Goal: Communication & Community: Answer question/provide support

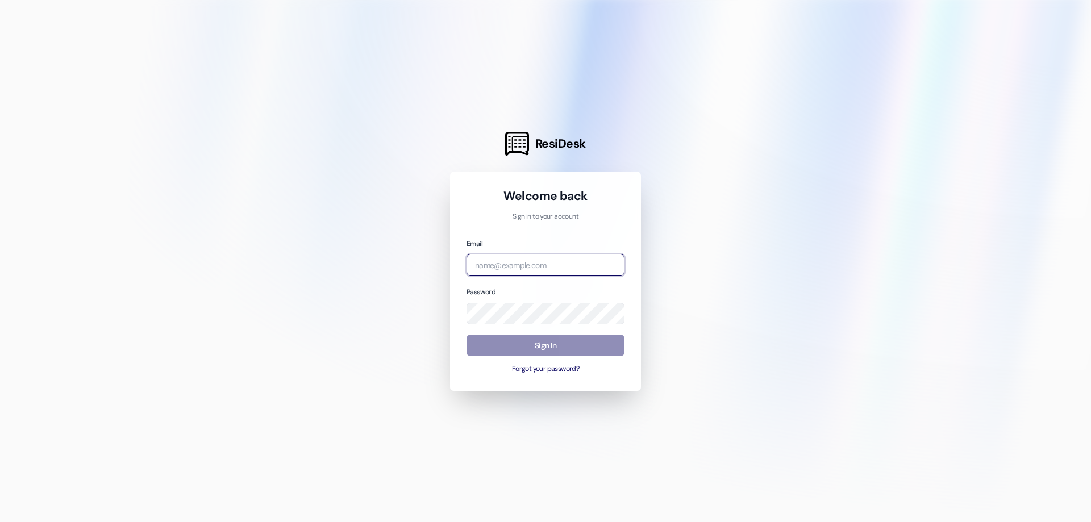
type input "[EMAIL_ADDRESS][DOMAIN_NAME]"
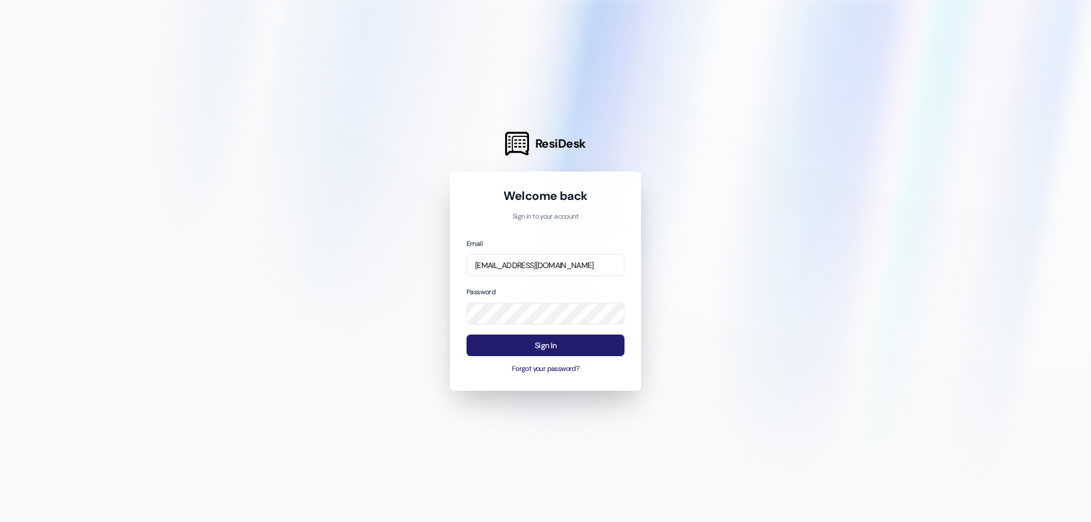
click at [546, 344] on button "Sign In" at bounding box center [545, 346] width 158 height 22
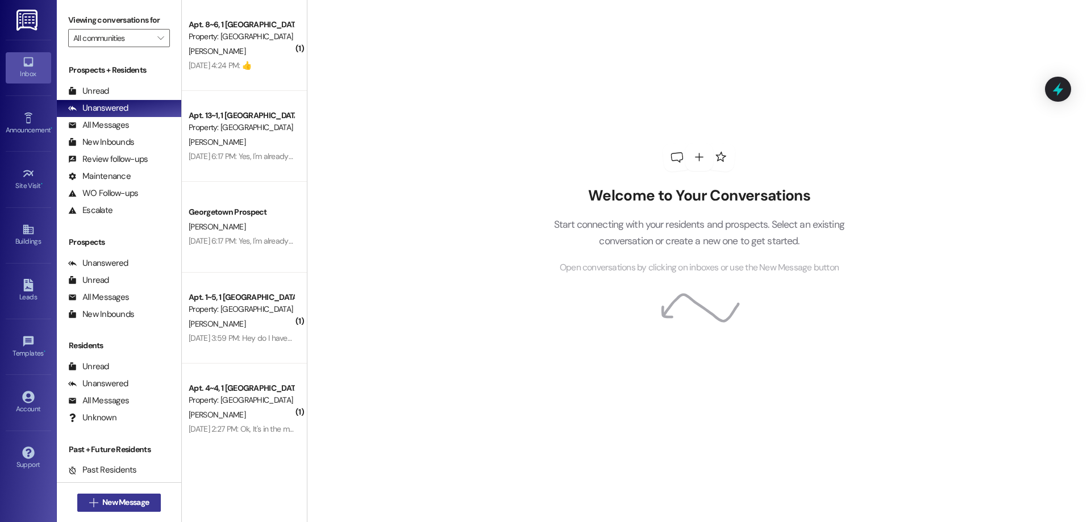
click at [108, 499] on span "New Message" at bounding box center [125, 502] width 47 height 12
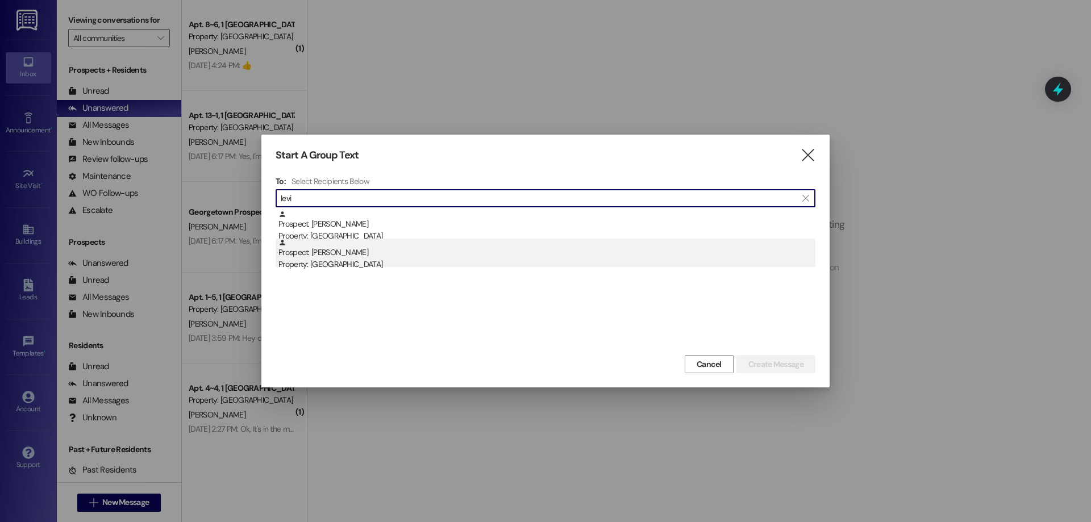
type input "levi"
click at [420, 248] on div "Prospect: [PERSON_NAME] Property: [GEOGRAPHIC_DATA]" at bounding box center [546, 255] width 537 height 32
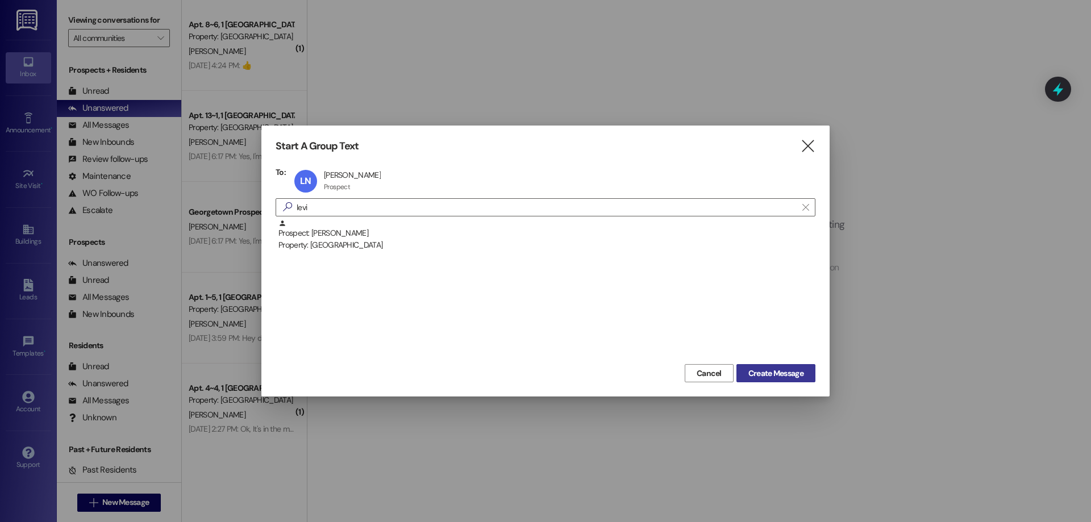
click at [781, 374] on span "Create Message" at bounding box center [775, 374] width 55 height 12
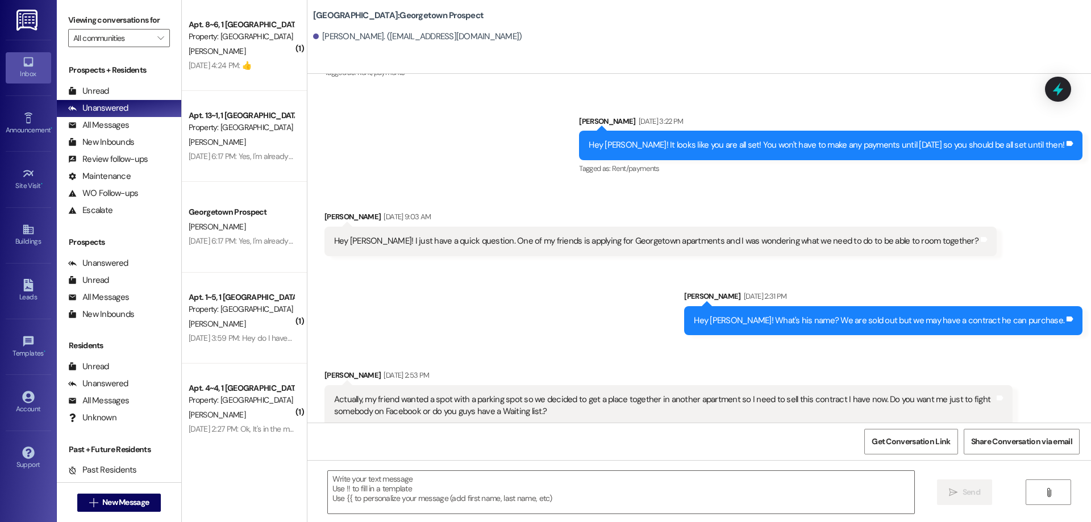
scroll to position [637, 0]
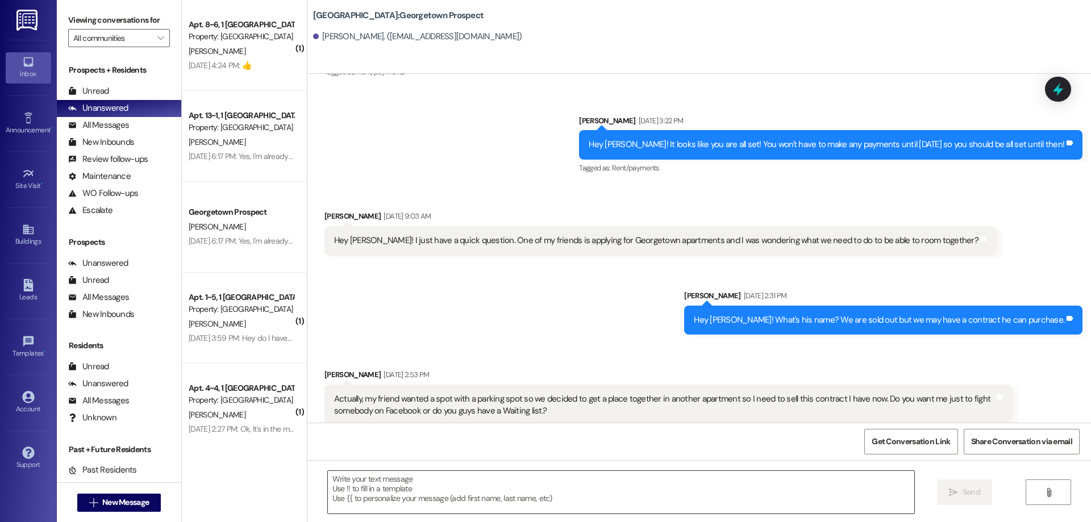
click at [471, 498] on textarea at bounding box center [621, 492] width 586 height 43
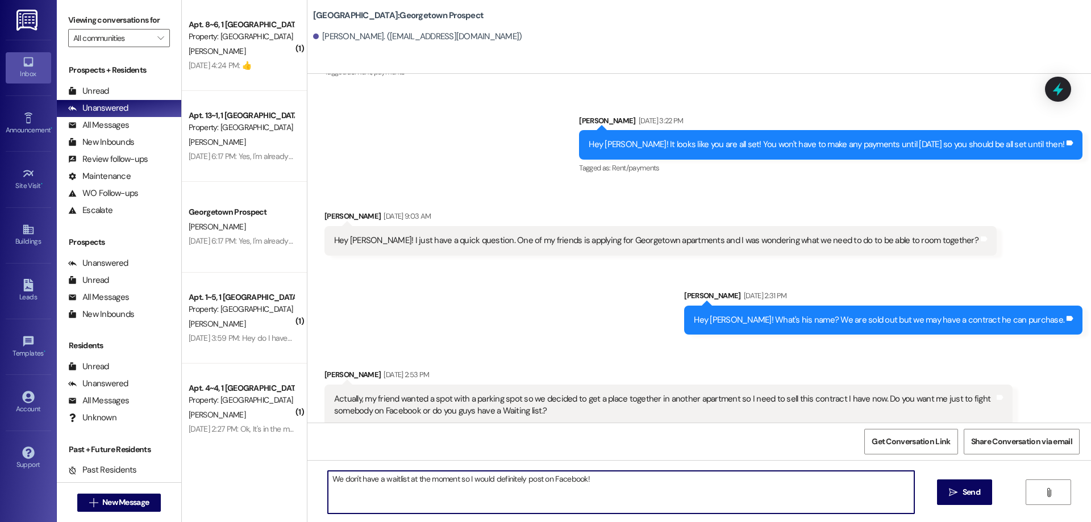
click at [638, 481] on textarea "We don't have a waitlist at the moment so I would definitely post on Facebook!" at bounding box center [621, 492] width 586 height 43
click at [892, 481] on textarea "We don't have a waitlist at the moment so I would definitely post on Facebook! …" at bounding box center [621, 492] width 586 height 43
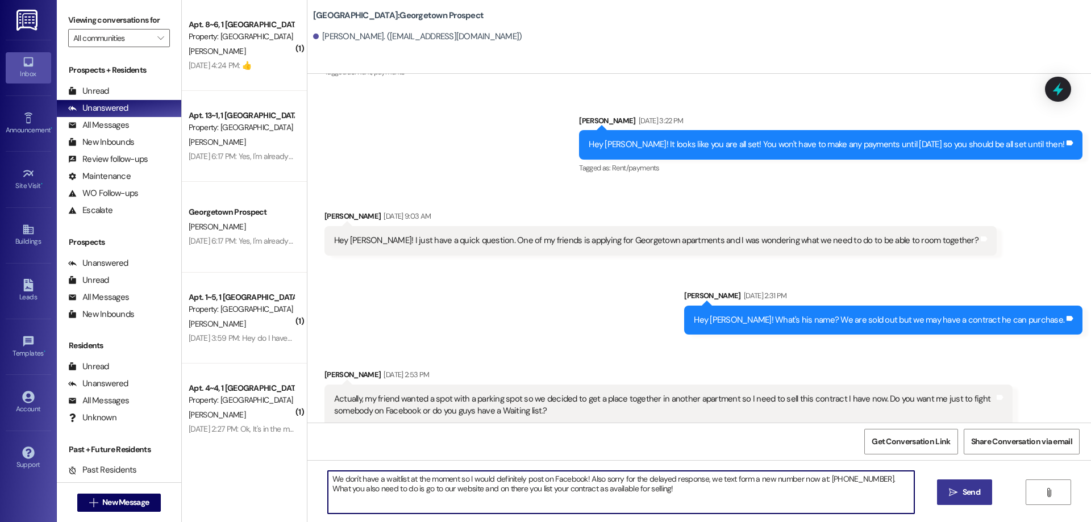
type textarea "We don't have a waitlist at the moment so I would definitely post on Facebook! …"
click at [946, 495] on span " Send" at bounding box center [964, 492] width 36 height 12
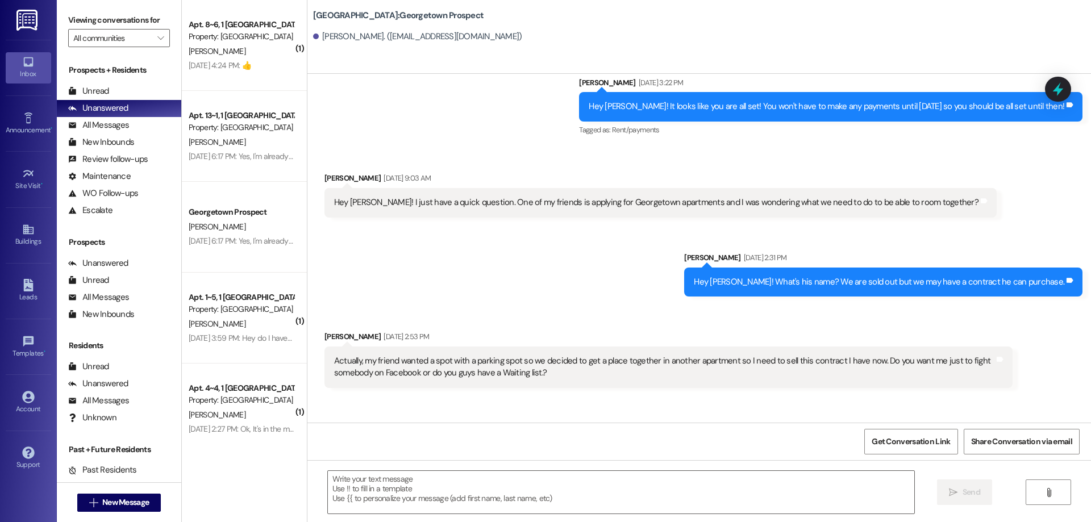
scroll to position [728, 0]
